Goal: Obtain resource: Download file/media

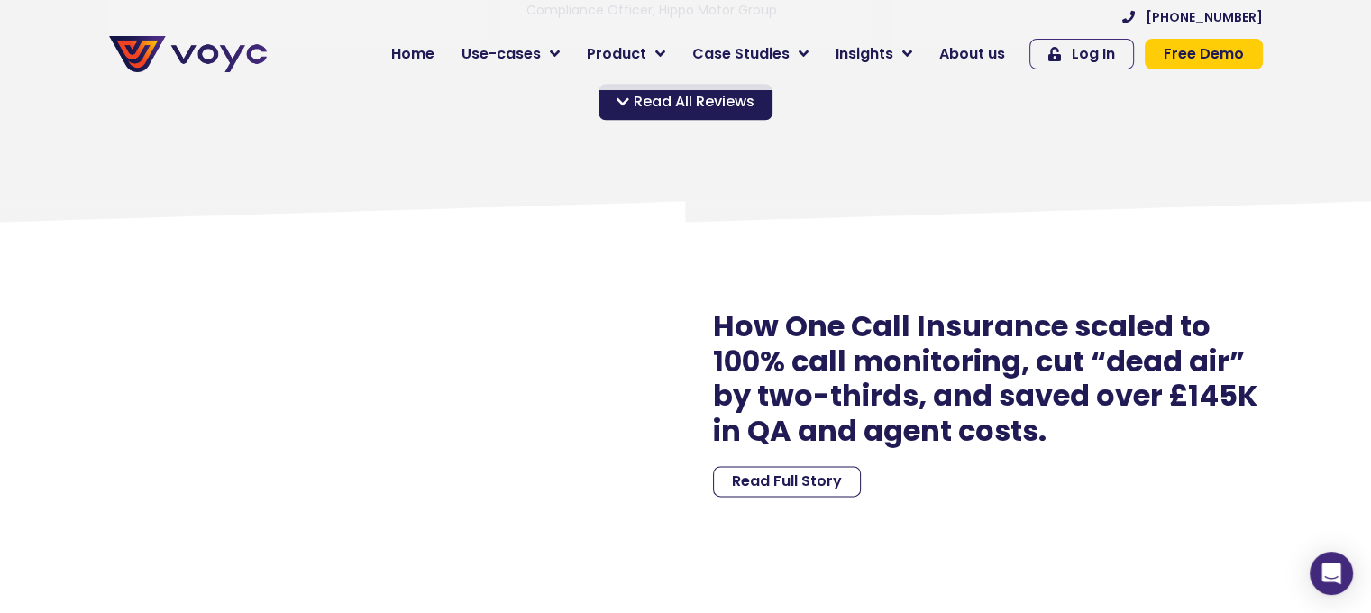
scroll to position [2141, 0]
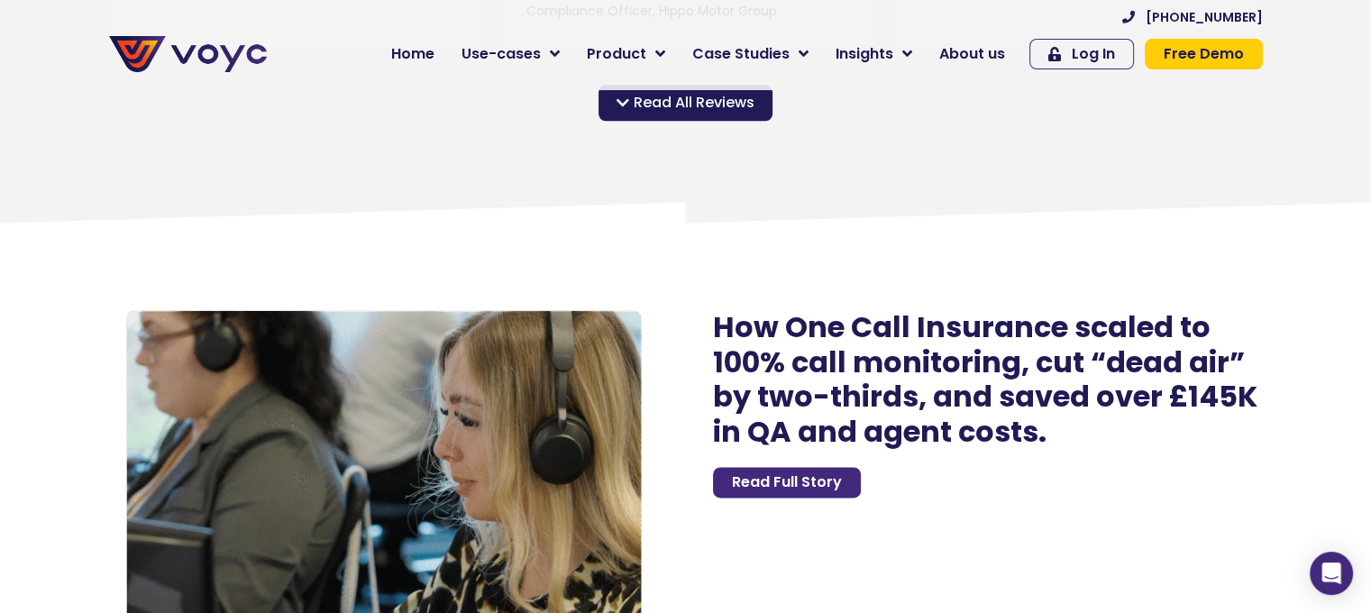
click at [814, 486] on span "Read Full Story" at bounding box center [787, 482] width 110 height 14
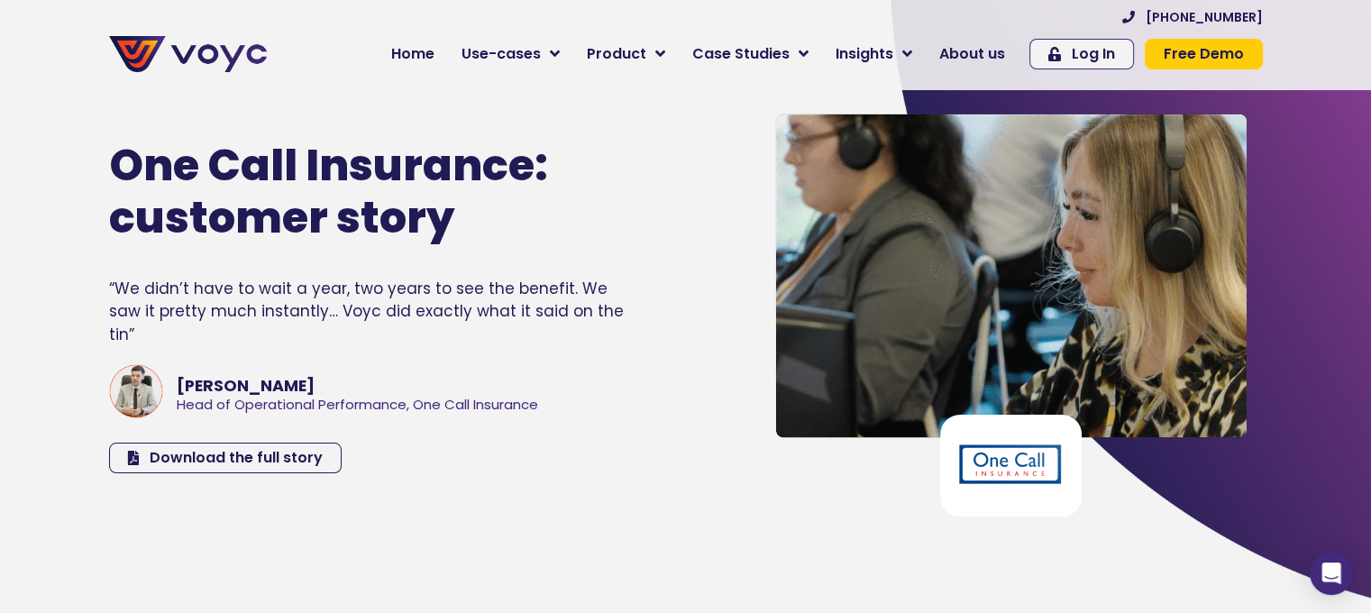
click at [216, 460] on div "One Call Insurance: customer story “We didn’t have to wait a year, two years to…" at bounding box center [416, 306] width 633 height 437
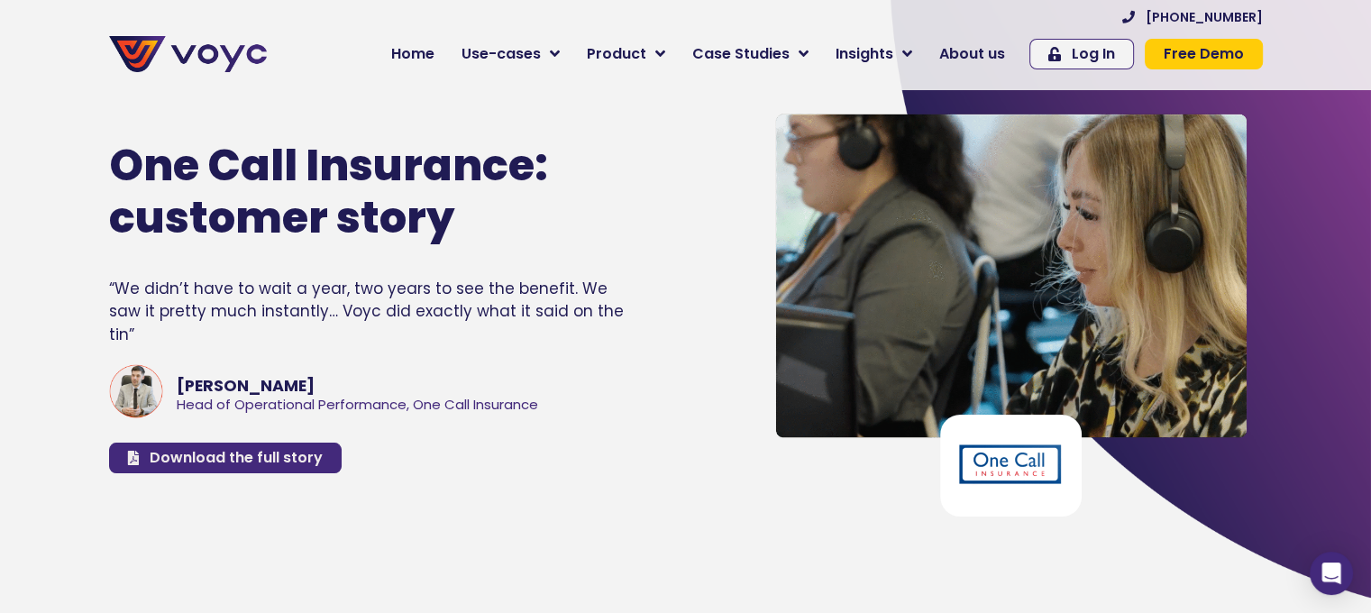
click at [210, 453] on span "Download the full story" at bounding box center [236, 458] width 173 height 14
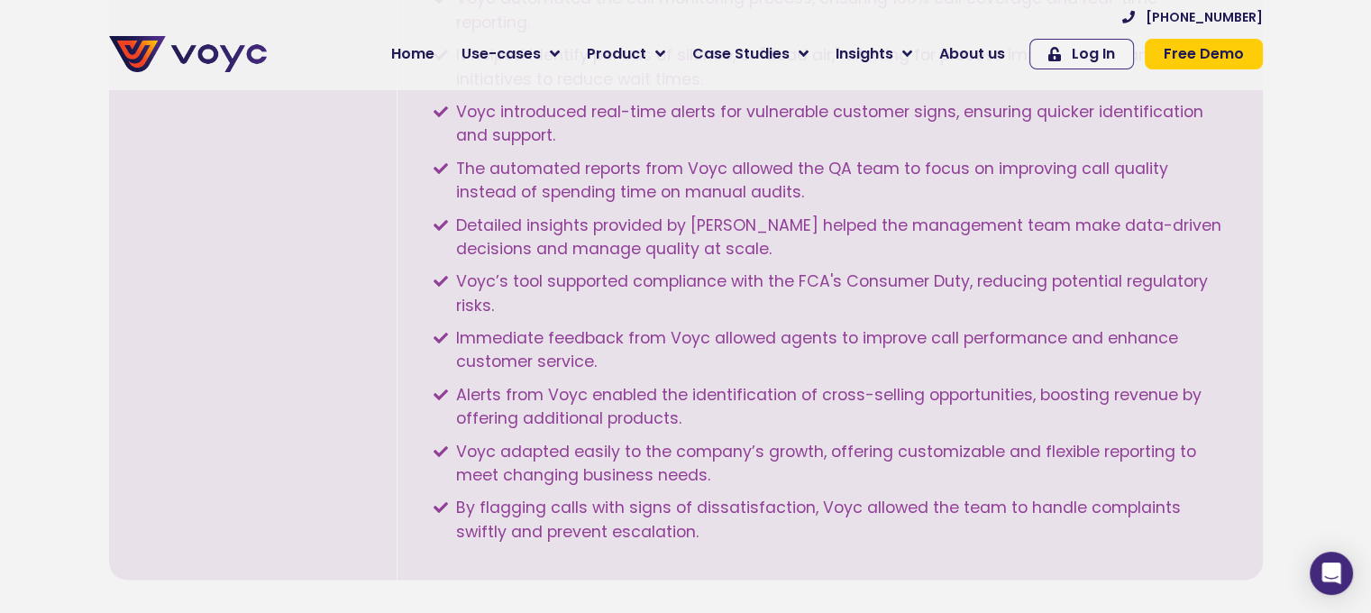
scroll to position [2090, 0]
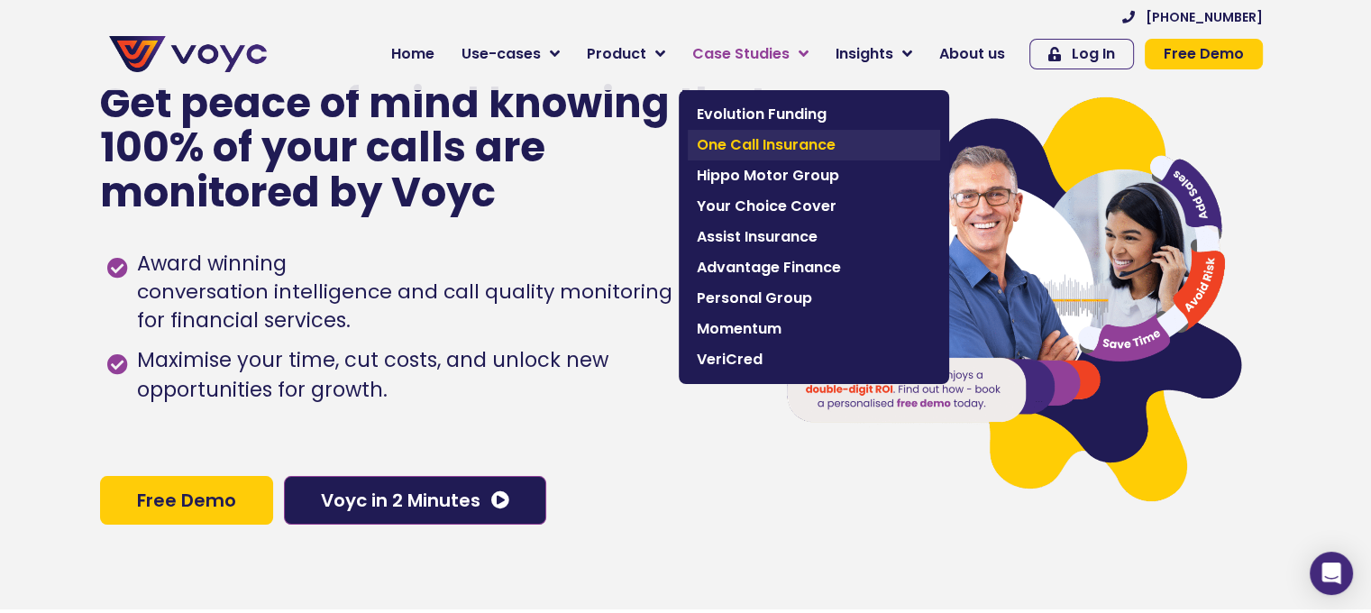
click at [762, 144] on span "One Call Insurance" at bounding box center [814, 145] width 234 height 22
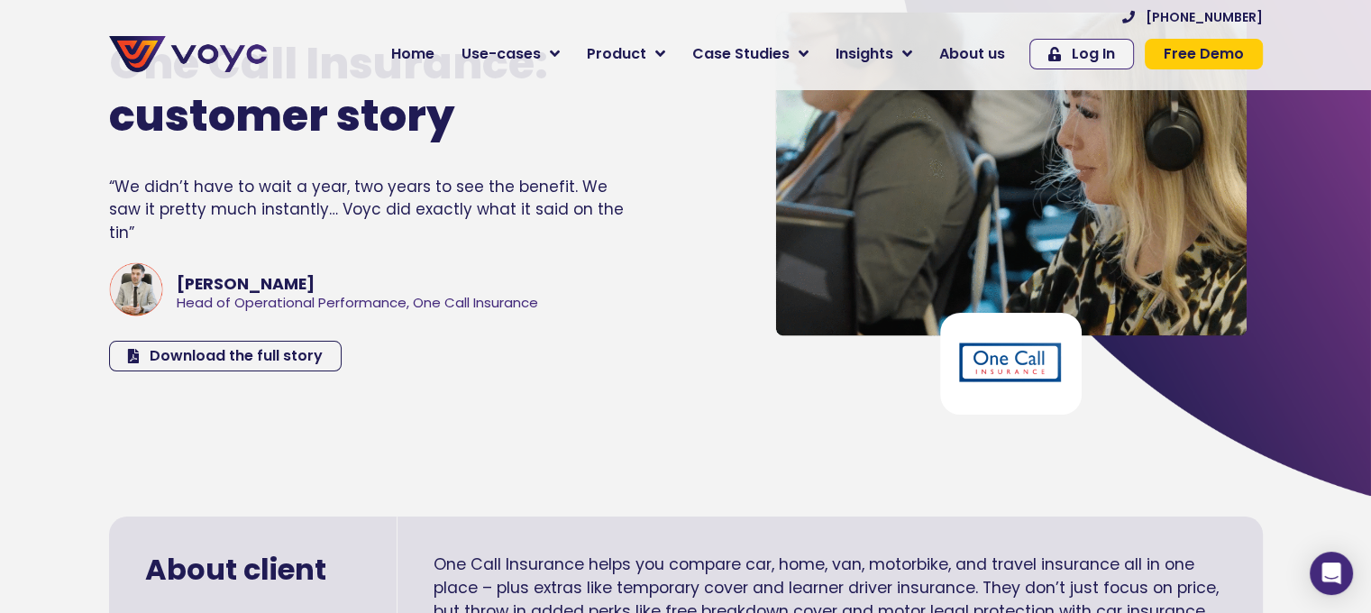
scroll to position [133, 0]
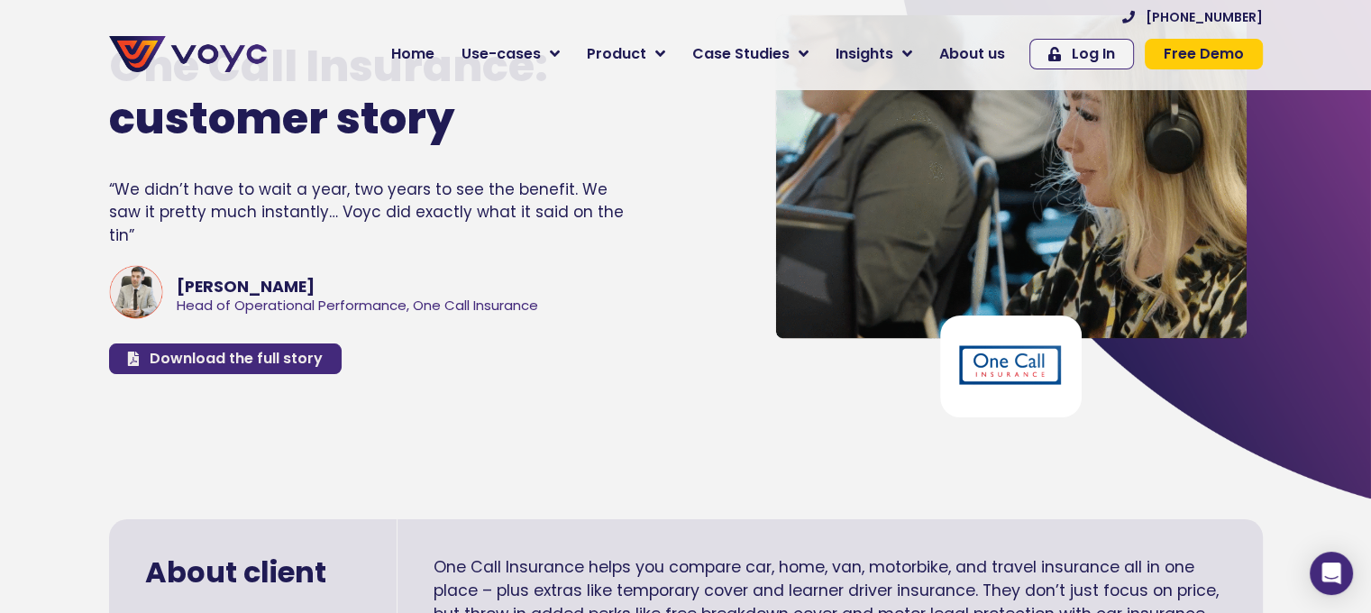
click at [312, 352] on span "Download the full story" at bounding box center [236, 359] width 173 height 14
